Goal: Find specific page/section: Find specific page/section

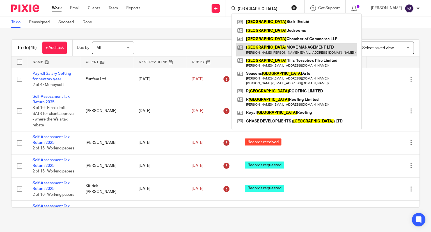
type input "[GEOGRAPHIC_DATA]"
click at [271, 47] on link at bounding box center [296, 49] width 121 height 13
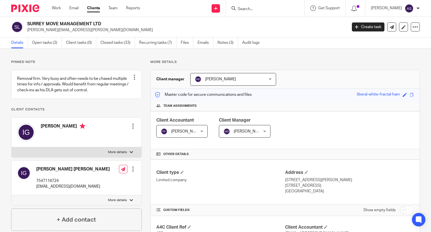
drag, startPoint x: 27, startPoint y: 22, endPoint x: 104, endPoint y: 25, distance: 77.2
click at [104, 25] on div "SURREY MOVE MANAGEMENT LTD ian.gill@surreymovemanagement.co.uk" at bounding box center [177, 27] width 332 height 12
copy h2 "SURREY MOVE MANAGEMENT LTD"
